Goal: Task Accomplishment & Management: Manage account settings

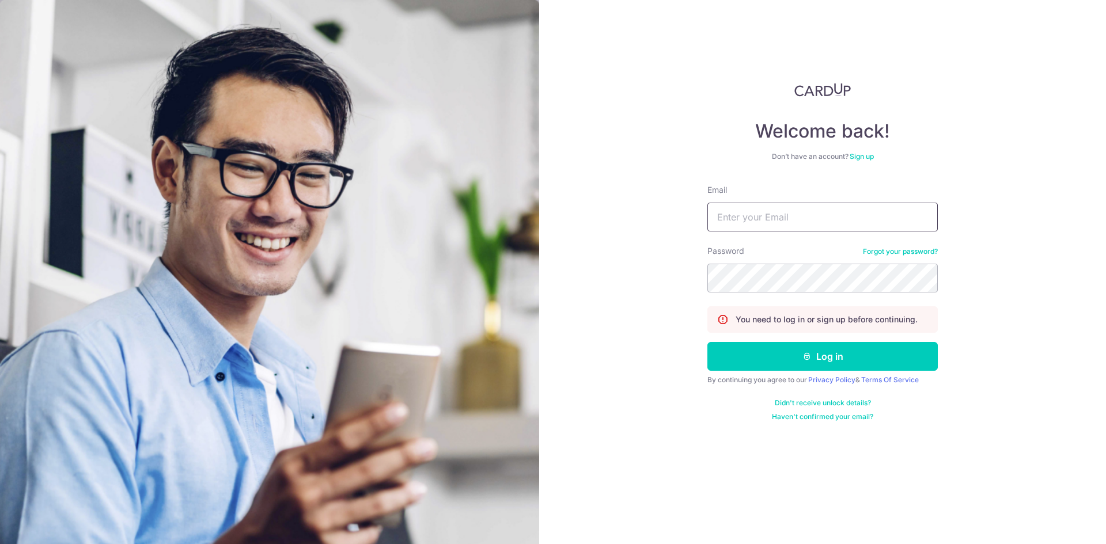
type input "[EMAIL_ADDRESS][DOMAIN_NAME]"
click at [851, 372] on form "Email gabrieltanqien@gmail.com Password Forgot your password? You need to log i…" at bounding box center [822, 302] width 230 height 237
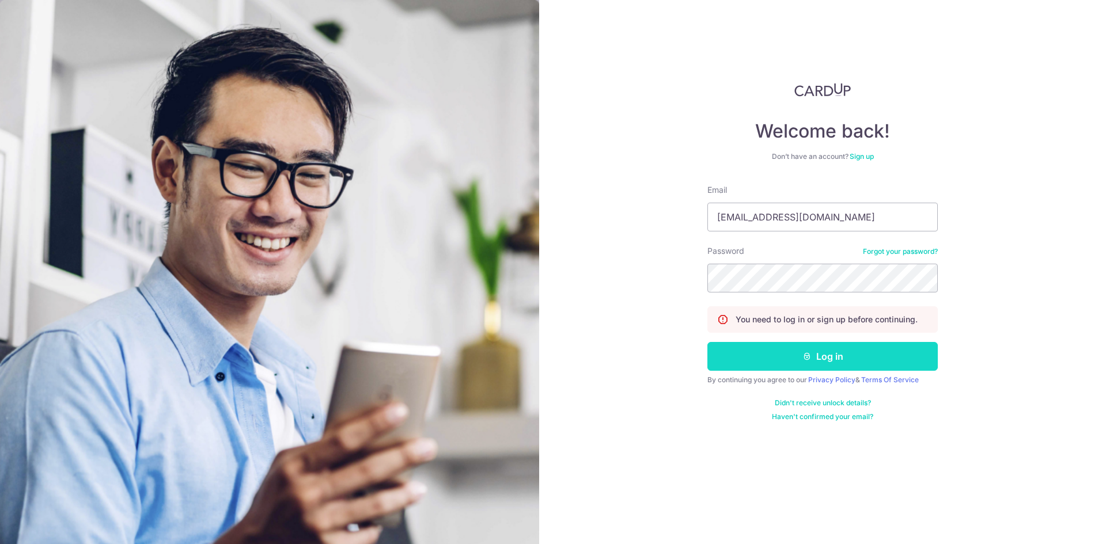
click at [851, 363] on button "Log in" at bounding box center [822, 356] width 230 height 29
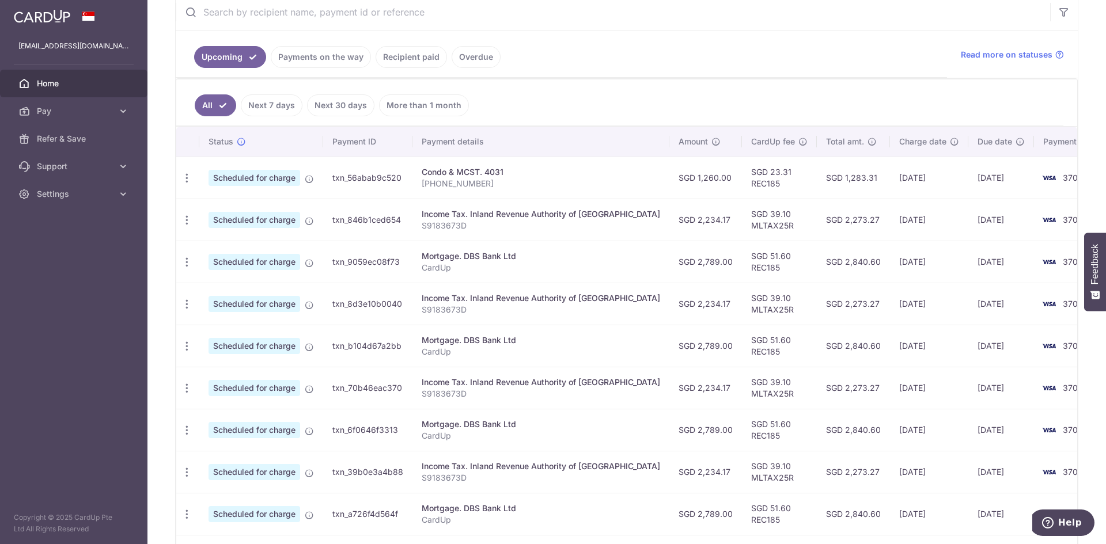
scroll to position [230, 0]
click at [829, 28] on input "text" at bounding box center [613, 11] width 875 height 37
